Goal: Information Seeking & Learning: Learn about a topic

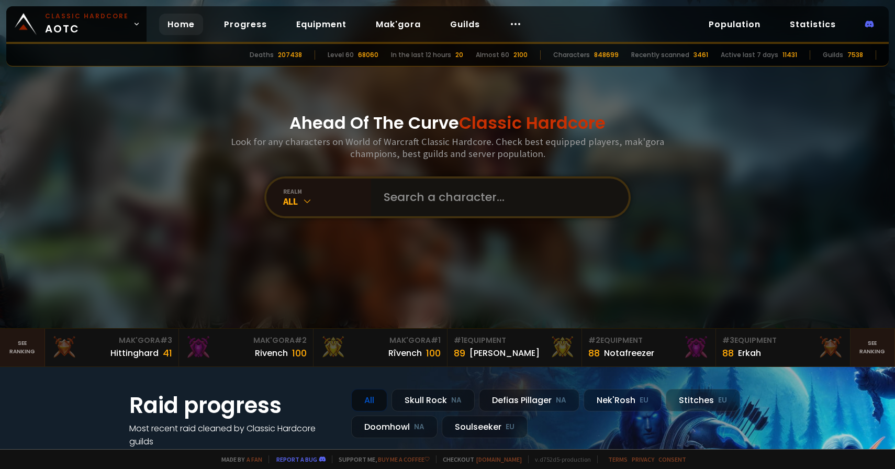
click at [415, 198] on input "text" at bounding box center [496, 198] width 239 height 38
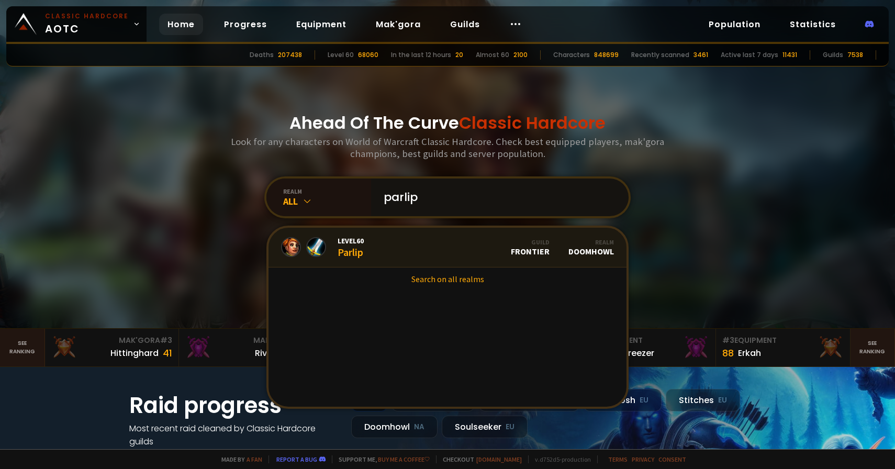
type input "parlip"
click at [419, 244] on link "Level 60 Parlip Guild Frontier Realm Doomhowl" at bounding box center [448, 248] width 358 height 40
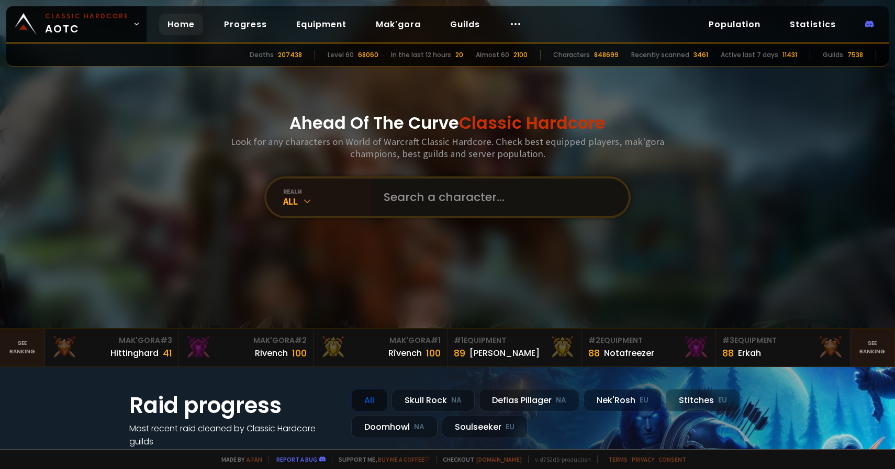
click at [395, 185] on input "text" at bounding box center [496, 198] width 239 height 38
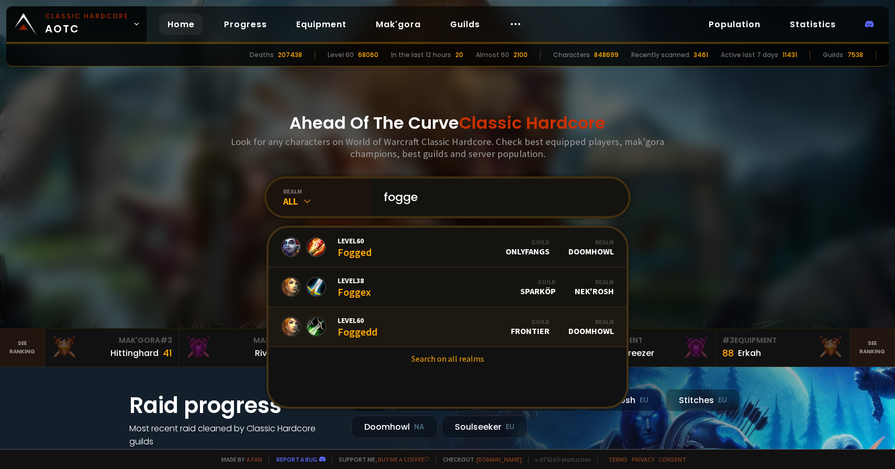
type input "fogge"
click at [441, 317] on link "Level 60 Foggedd Guild Frontier Realm Doomhowl" at bounding box center [448, 327] width 358 height 40
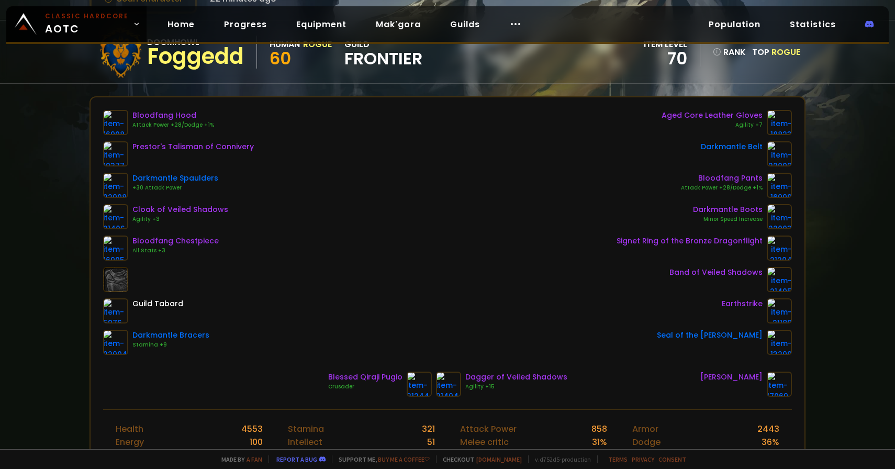
scroll to position [88, 0]
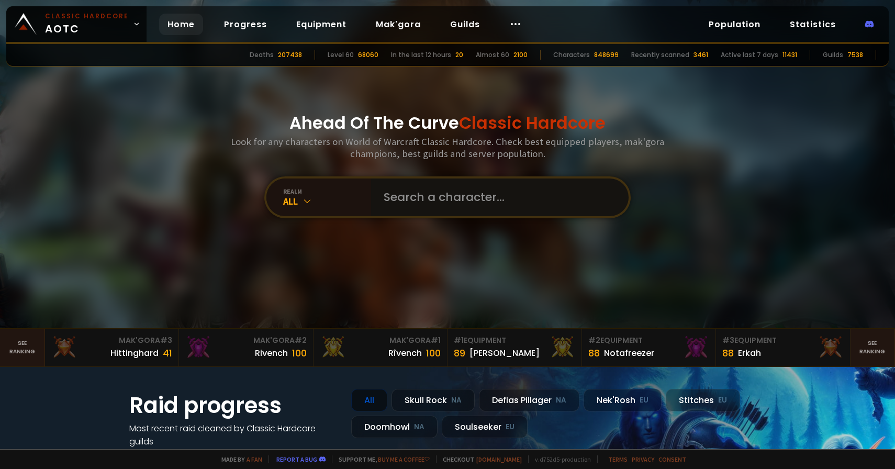
click at [462, 200] on input "text" at bounding box center [496, 198] width 239 height 38
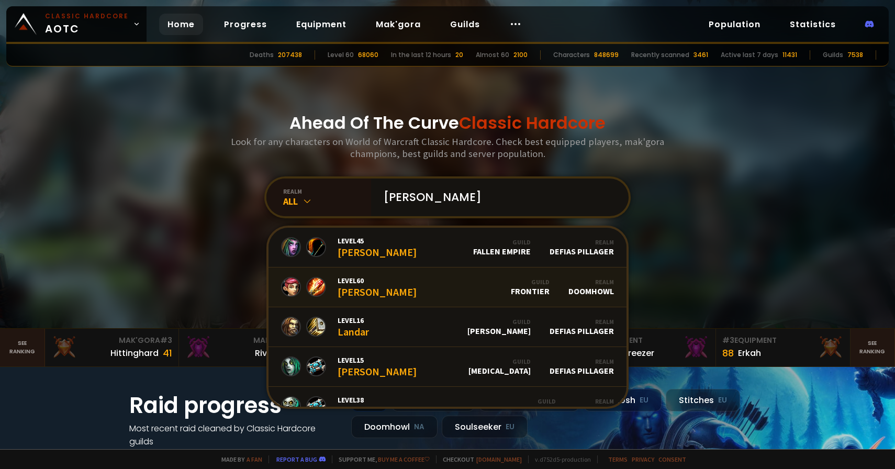
type input "[PERSON_NAME]"
click at [438, 278] on link "Level 60 [PERSON_NAME] Guild Frontier Realm Doomhowl" at bounding box center [448, 288] width 358 height 40
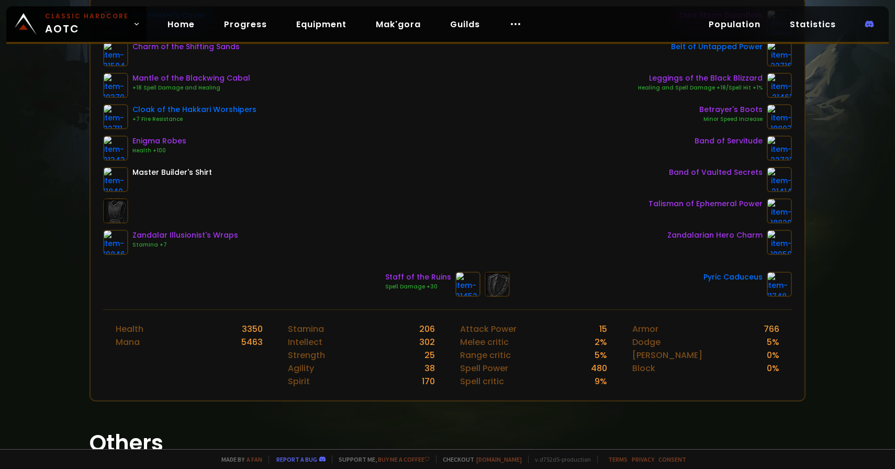
scroll to position [107, 0]
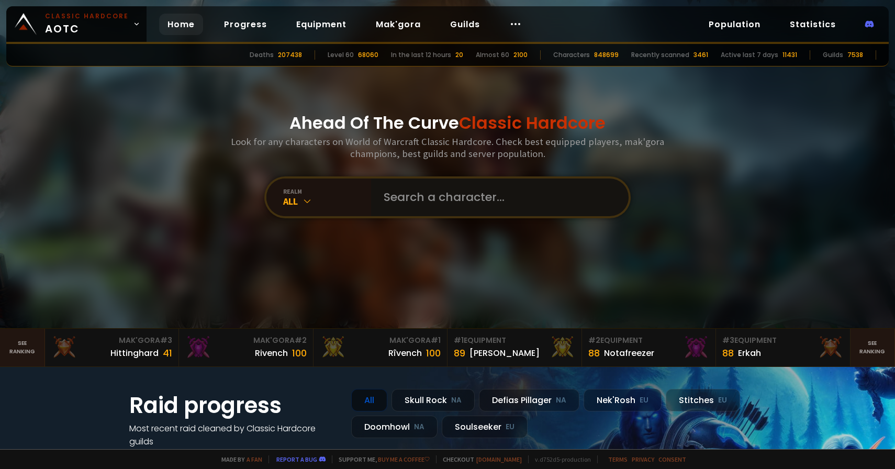
click at [436, 207] on input "text" at bounding box center [496, 198] width 239 height 38
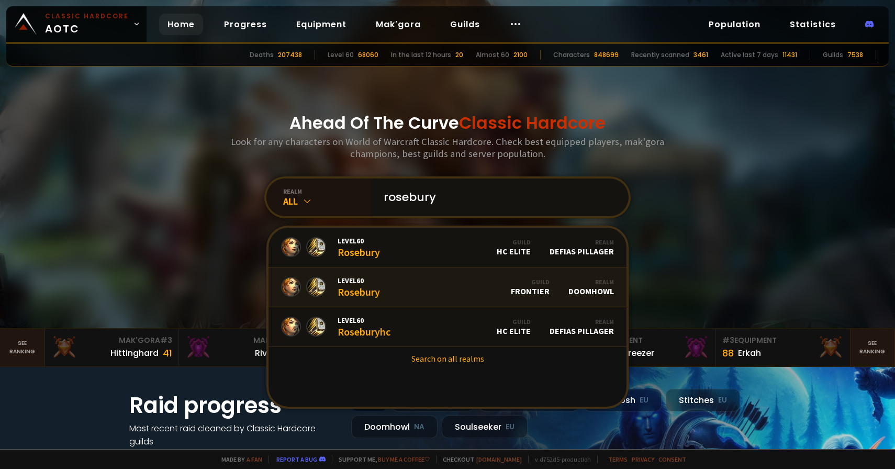
type input "rosebury"
click at [455, 285] on link "Level 60 Rosebury Guild Frontier Realm Doomhowl" at bounding box center [448, 288] width 358 height 40
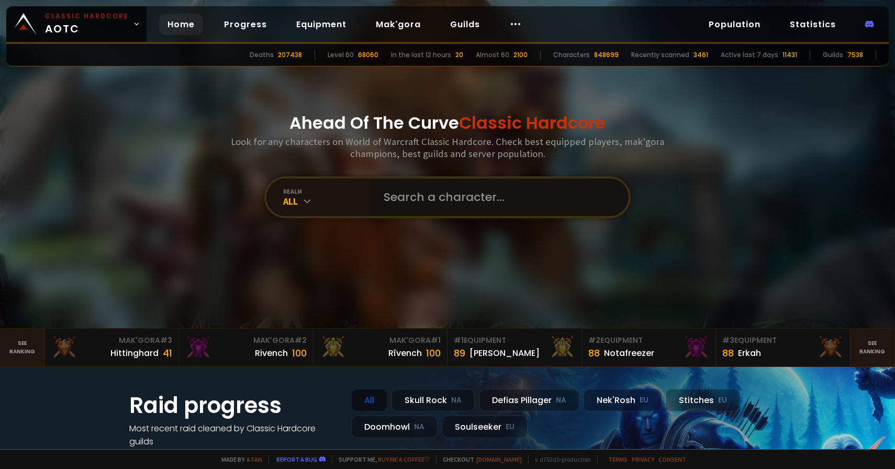
click at [444, 186] on input "text" at bounding box center [496, 198] width 239 height 38
type input "o"
type input "r"
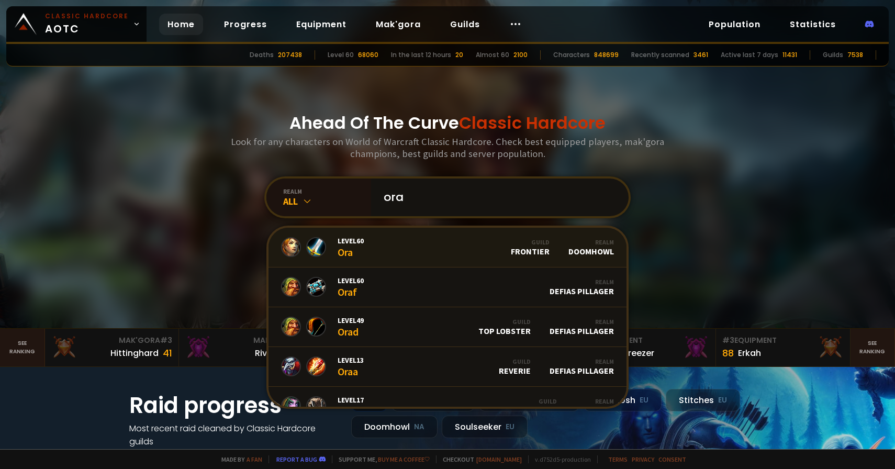
type input "ora"
click at [458, 251] on link "Level 60 Ora Guild Frontier Realm Doomhowl" at bounding box center [448, 248] width 358 height 40
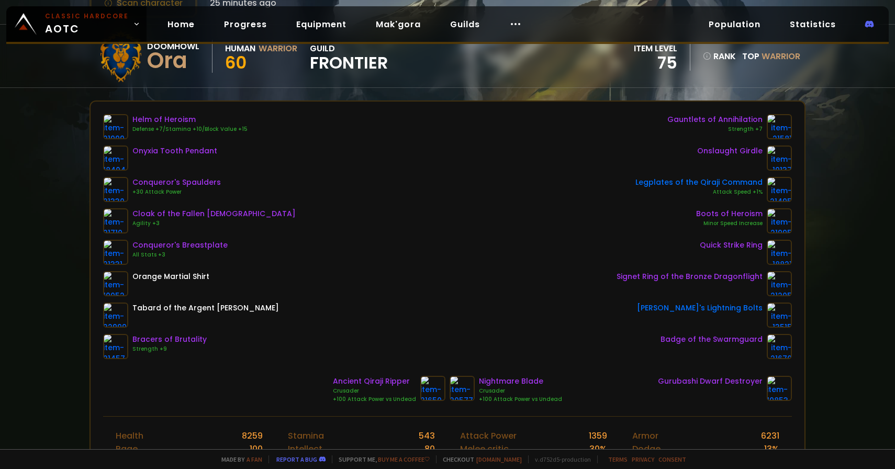
scroll to position [84, 0]
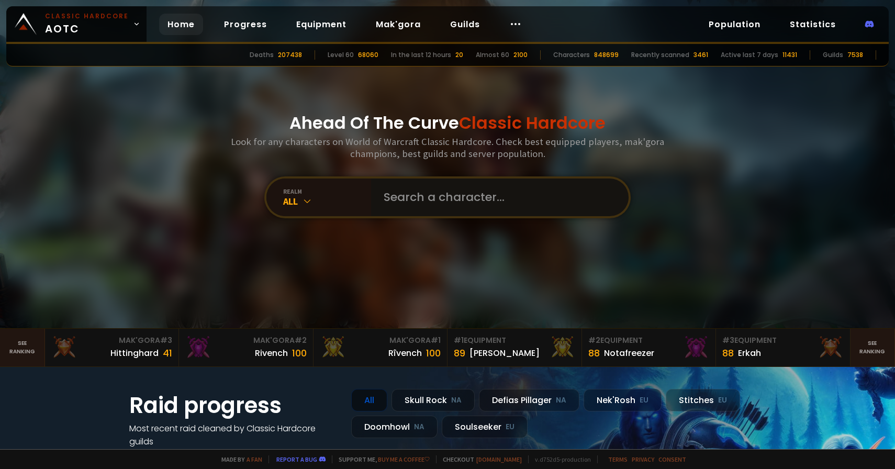
click at [443, 193] on input "text" at bounding box center [496, 198] width 239 height 38
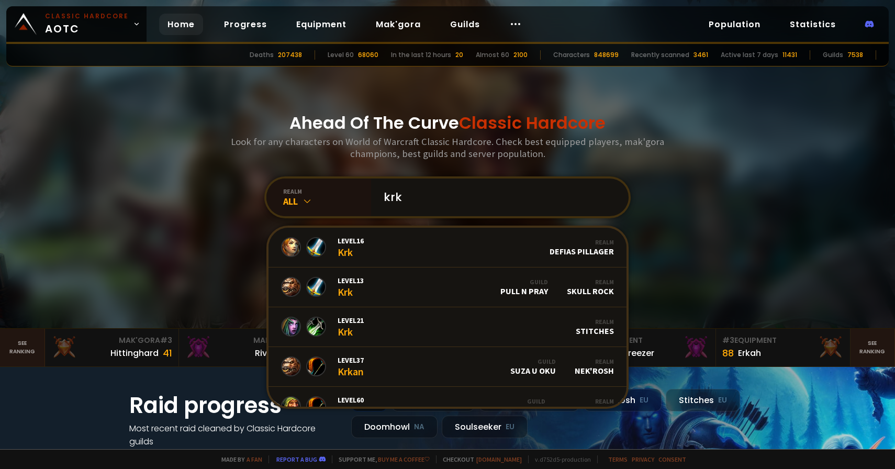
click at [408, 203] on input "krk" at bounding box center [496, 198] width 239 height 38
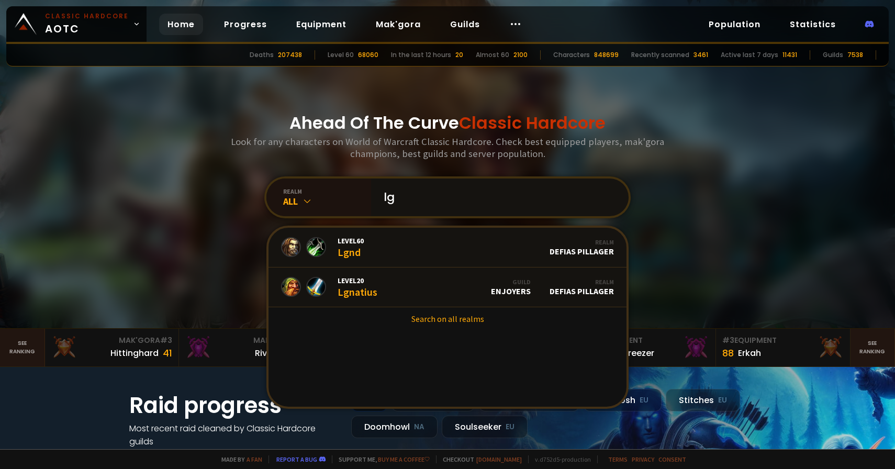
type input "l"
